Goal: Task Accomplishment & Management: Manage account settings

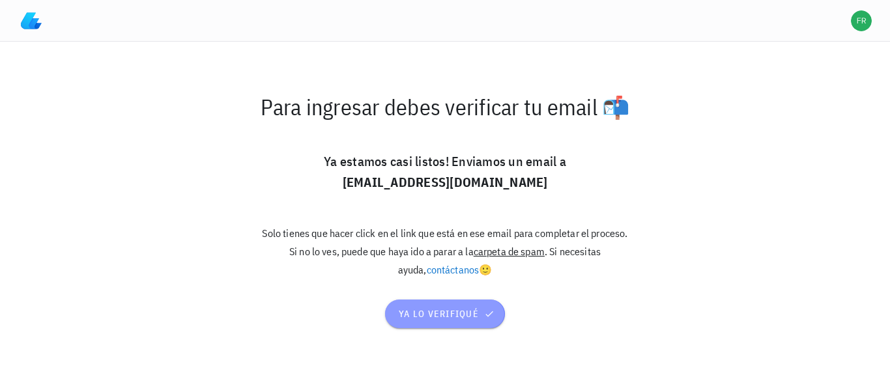
click at [434, 311] on span "ya lo verifiqué" at bounding box center [445, 314] width 94 height 12
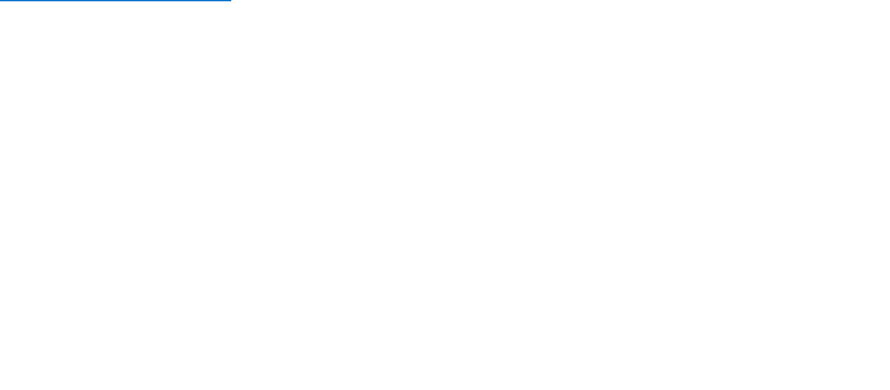
click at [280, 129] on div "Soporte Computando ledger Importando transacciones Subimos una actualización! 🚀…" at bounding box center [445, 195] width 890 height 390
